Goal: Task Accomplishment & Management: Manage account settings

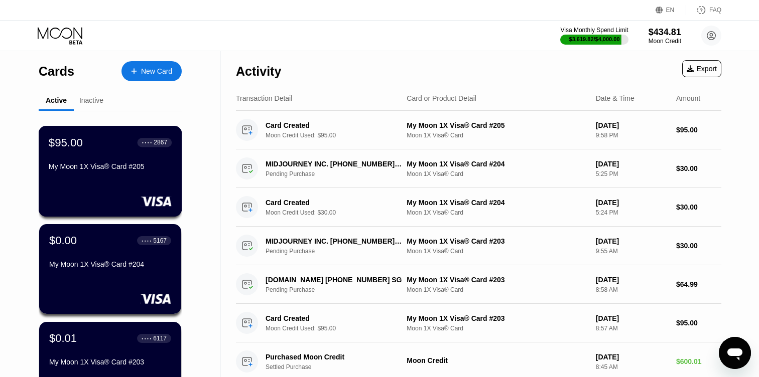
click at [126, 155] on div "$95.00 ● ● ● ● 2867 My Moon 1X Visa® Card #205" at bounding box center [110, 155] width 123 height 39
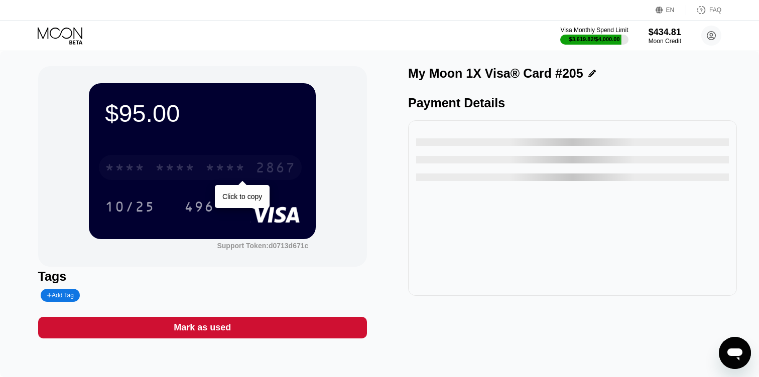
click at [269, 162] on div "2867" at bounding box center [275, 169] width 40 height 16
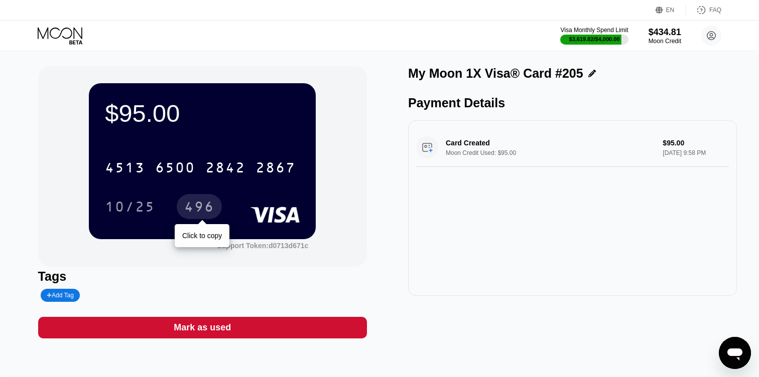
click at [204, 205] on div "496" at bounding box center [199, 208] width 30 height 16
